Goal: Find specific page/section: Find specific page/section

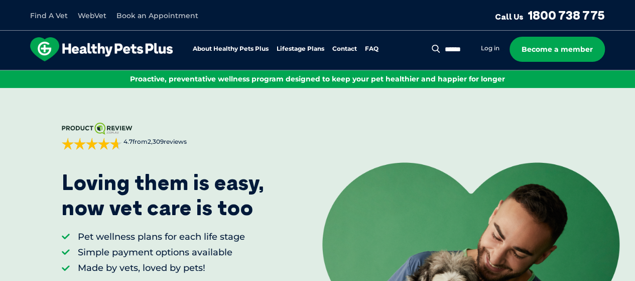
click at [88, 53] on img at bounding box center [101, 49] width 143 height 24
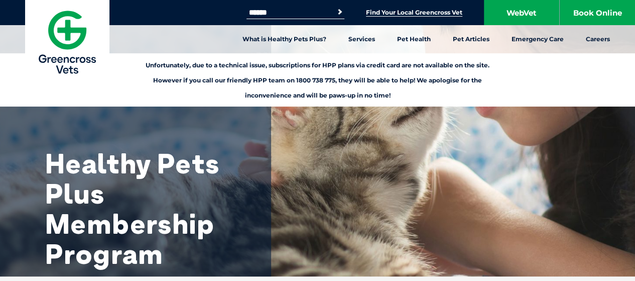
click at [400, 11] on link "Find Your Local Greencross Vet" at bounding box center [414, 13] width 96 height 8
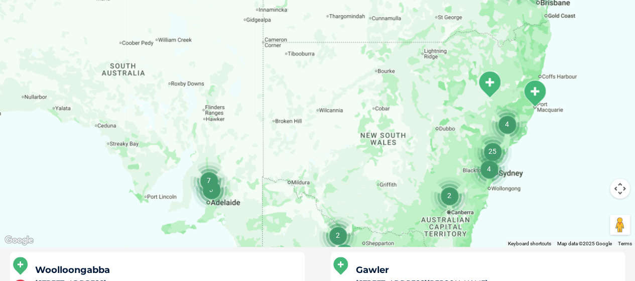
scroll to position [388, 0]
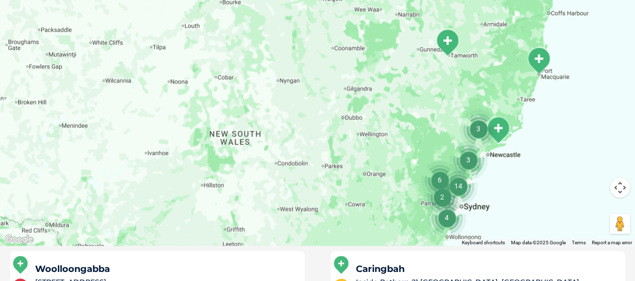
drag, startPoint x: 490, startPoint y: 74, endPoint x: 472, endPoint y: 73, distance: 18.1
click at [472, 73] on div at bounding box center [317, 52] width 635 height 388
